Goal: Information Seeking & Learning: Understand process/instructions

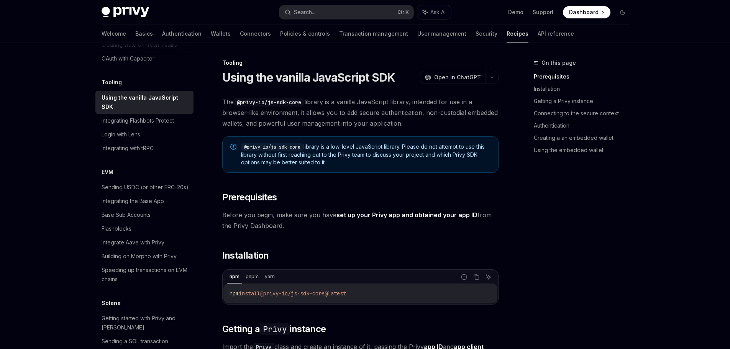
scroll to position [1016, 0]
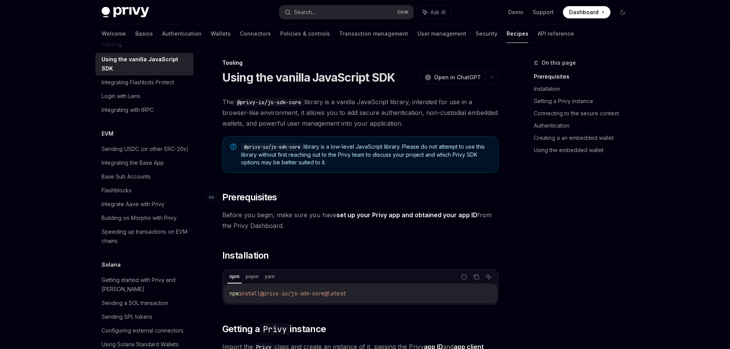
click at [427, 195] on h2 "​ Prerequisites" at bounding box center [360, 197] width 276 height 12
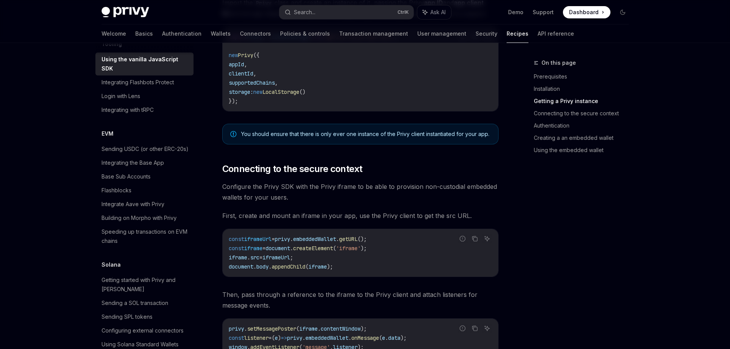
scroll to position [345, 0]
click at [559, 117] on link "Connecting to the secure context" at bounding box center [583, 113] width 101 height 12
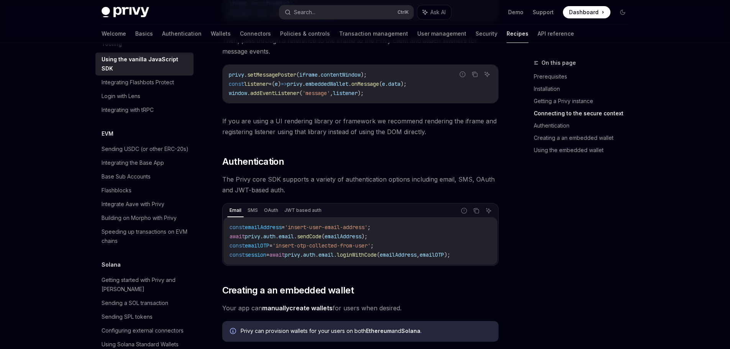
scroll to position [602, 0]
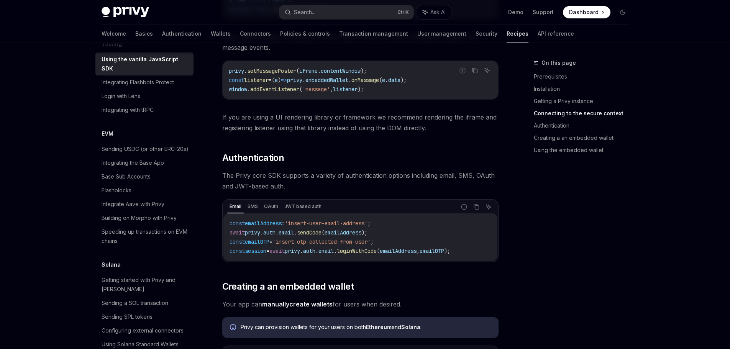
drag, startPoint x: 557, startPoint y: 290, endPoint x: 507, endPoint y: 322, distance: 59.3
click at [557, 290] on div "On this page Prerequisites Installation Getting a Privy instance Connecting to …" at bounding box center [576, 203] width 116 height 291
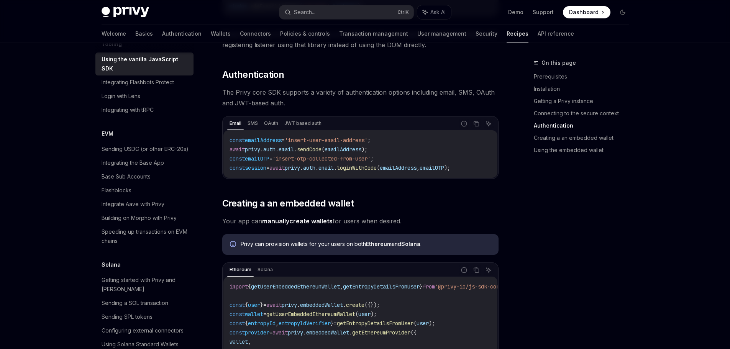
scroll to position [755, 0]
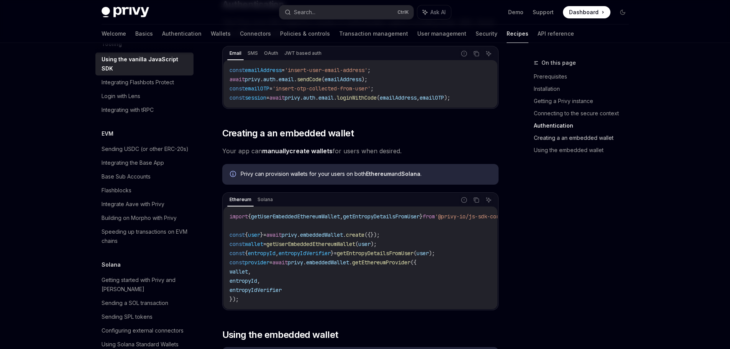
click at [561, 140] on link "Creating a an embedded wallet" at bounding box center [583, 138] width 101 height 12
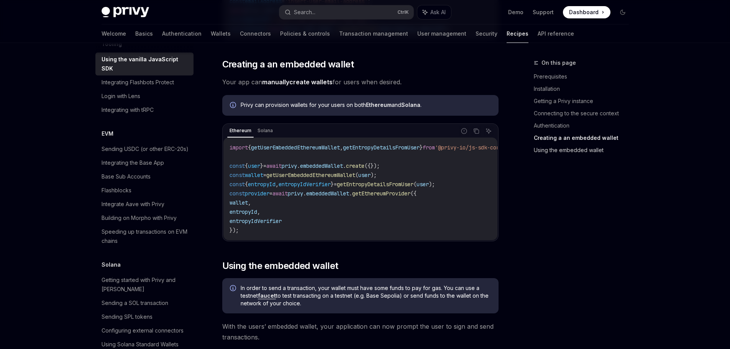
click at [566, 150] on link "Using the embedded wallet" at bounding box center [583, 150] width 101 height 12
